Goal: Task Accomplishment & Management: Complete application form

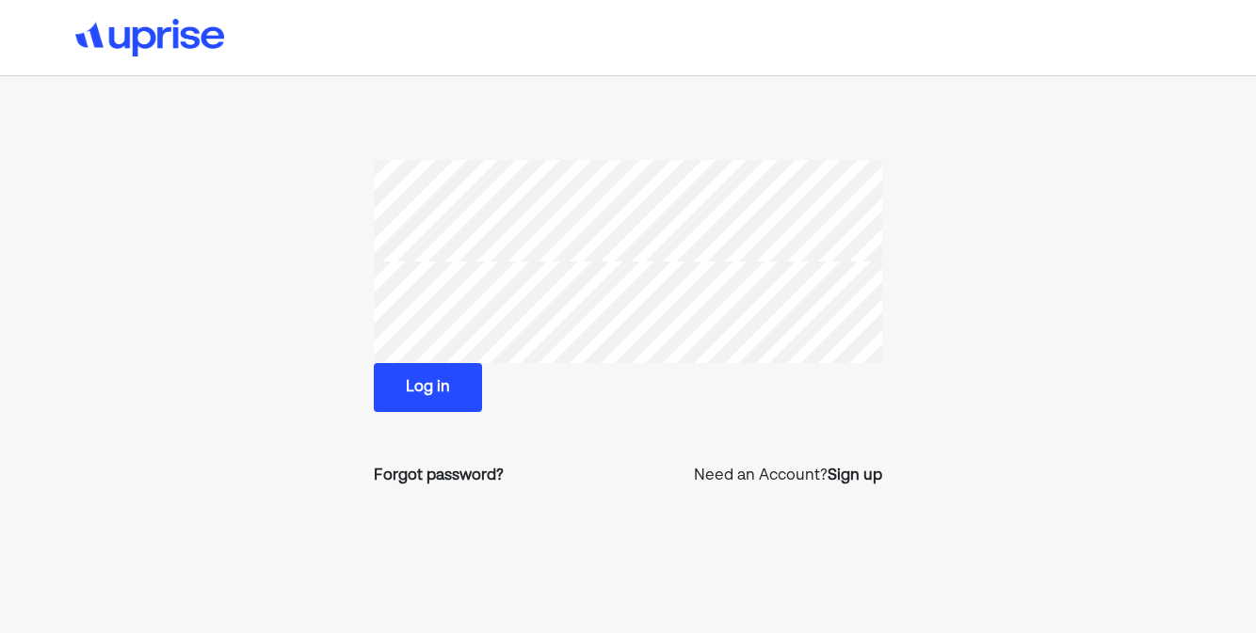
click at [418, 389] on button "Log in" at bounding box center [428, 387] width 108 height 49
click at [452, 379] on button "Log in" at bounding box center [428, 387] width 108 height 49
click at [450, 377] on button "Log in" at bounding box center [428, 387] width 108 height 49
click at [427, 392] on button "Log in" at bounding box center [428, 387] width 108 height 49
click at [429, 472] on div "Forgot password?" at bounding box center [439, 476] width 130 height 23
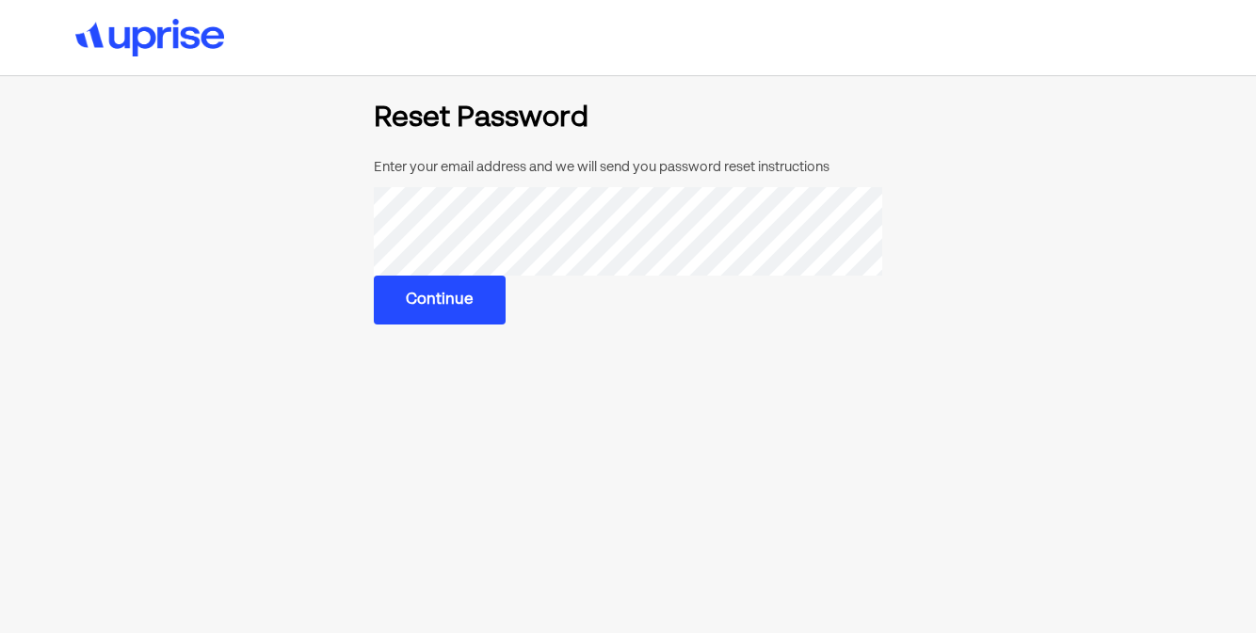
click at [408, 293] on button "Continue" at bounding box center [440, 300] width 132 height 49
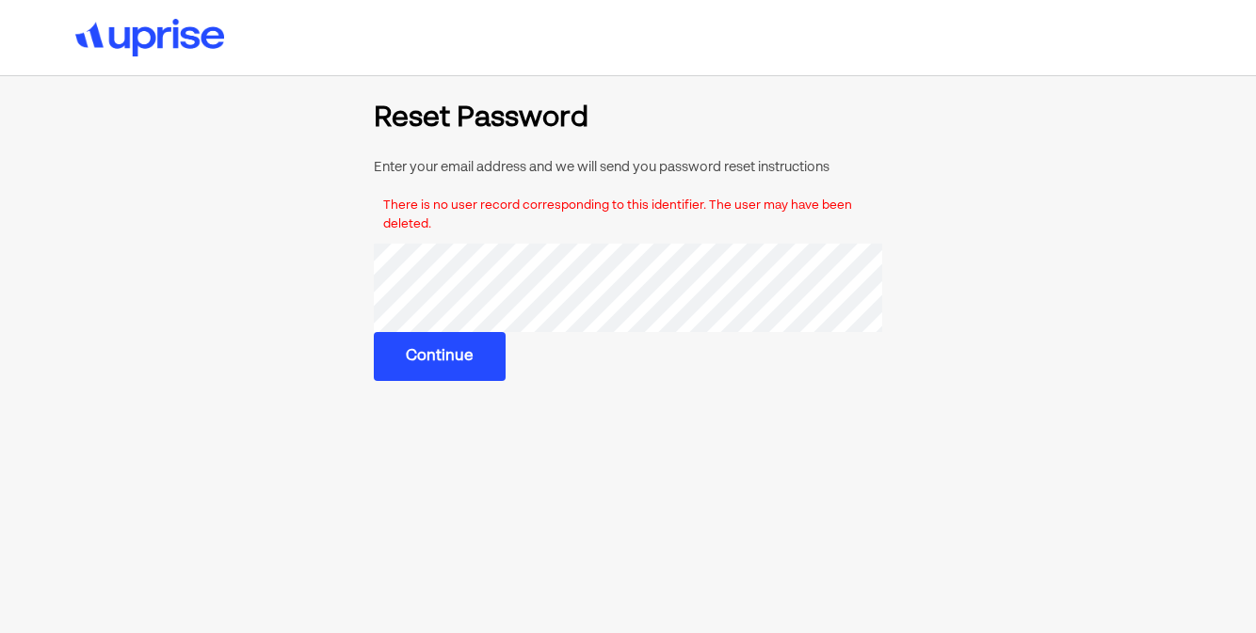
click at [441, 353] on button "Continue" at bounding box center [440, 356] width 132 height 49
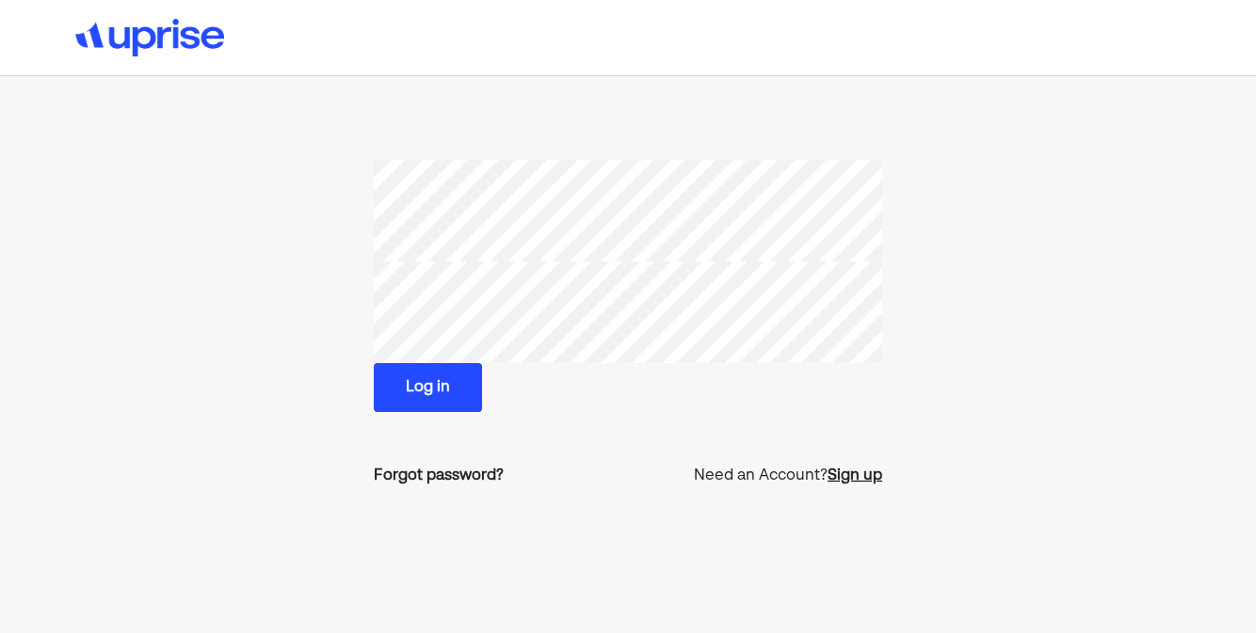
click at [848, 471] on div "Sign up" at bounding box center [854, 476] width 55 height 23
